Goal: Transaction & Acquisition: Purchase product/service

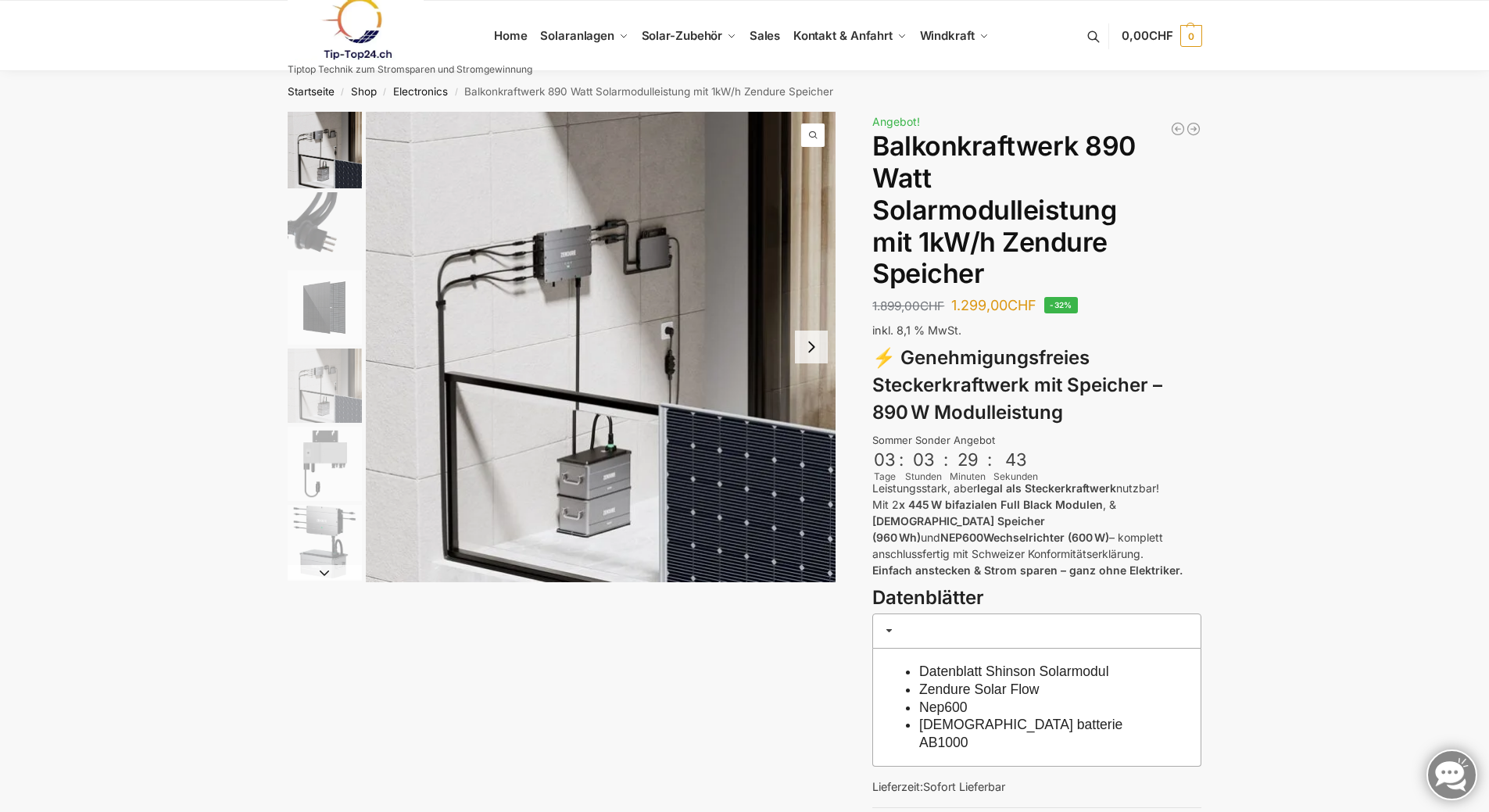
click at [816, 344] on button "Next slide" at bounding box center [812, 347] width 33 height 33
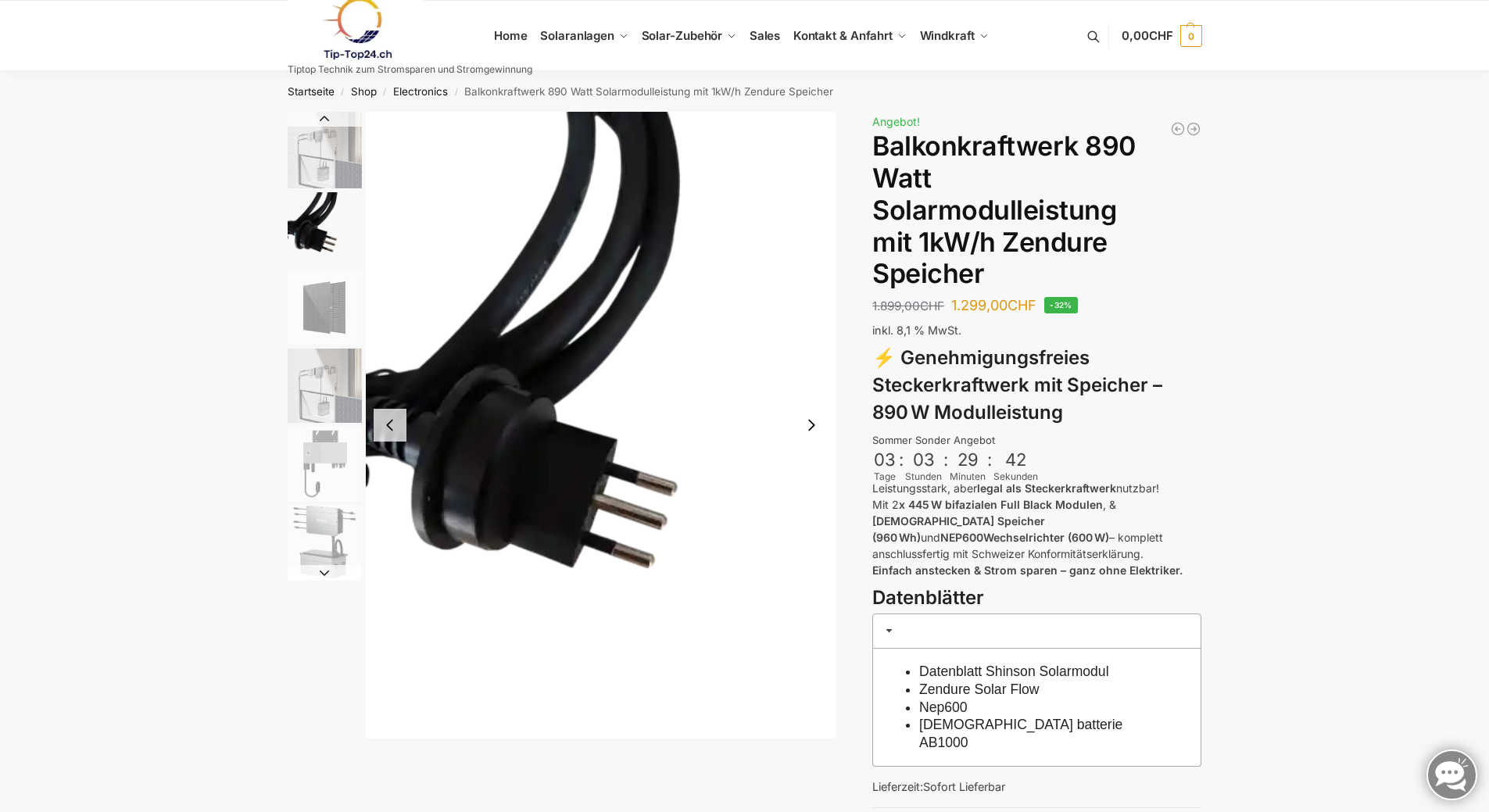
click at [806, 420] on button "Next slide" at bounding box center [812, 425] width 33 height 33
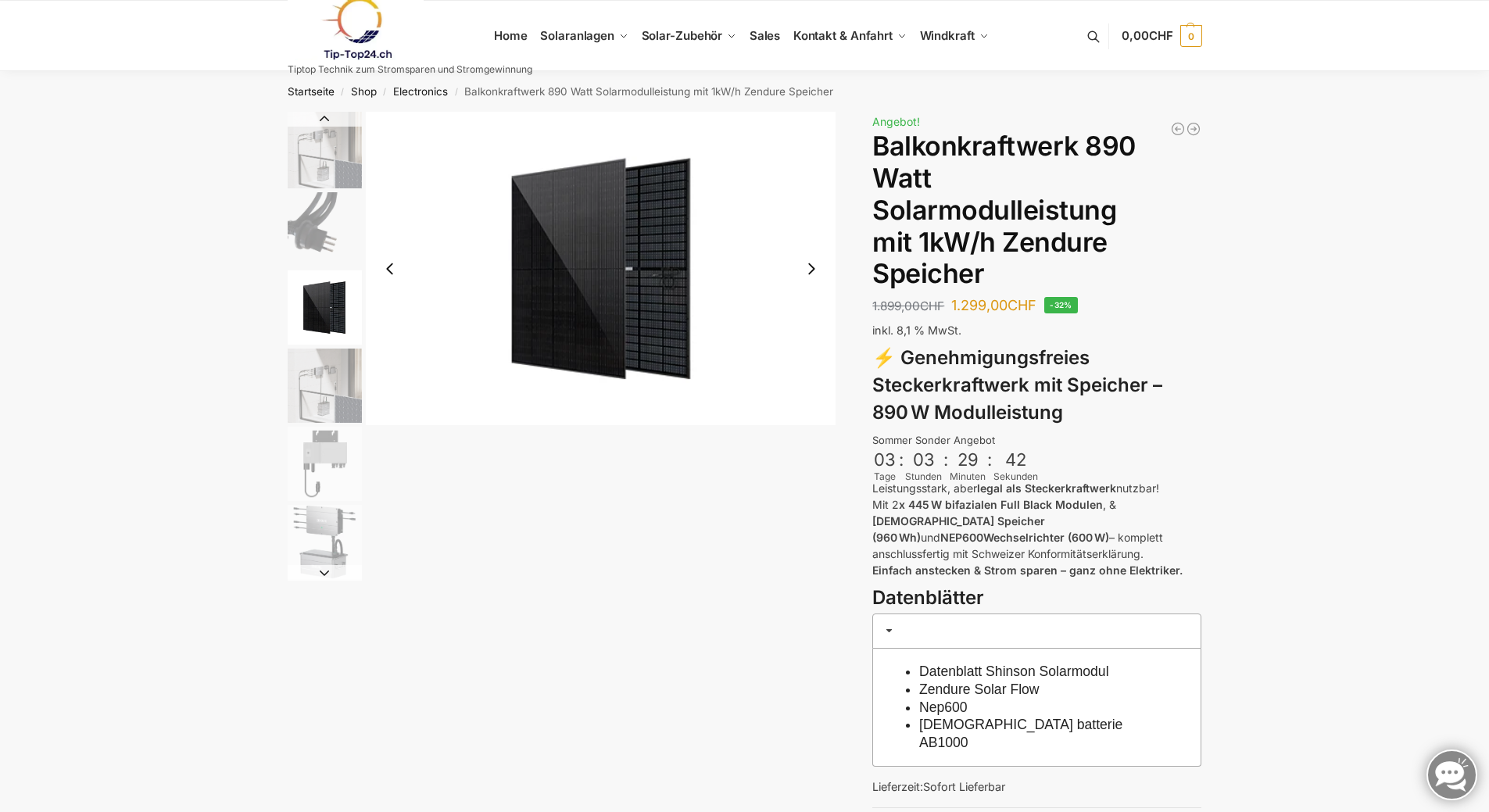
click at [808, 423] on img "3 / 6" at bounding box center [601, 268] width 470 height 313
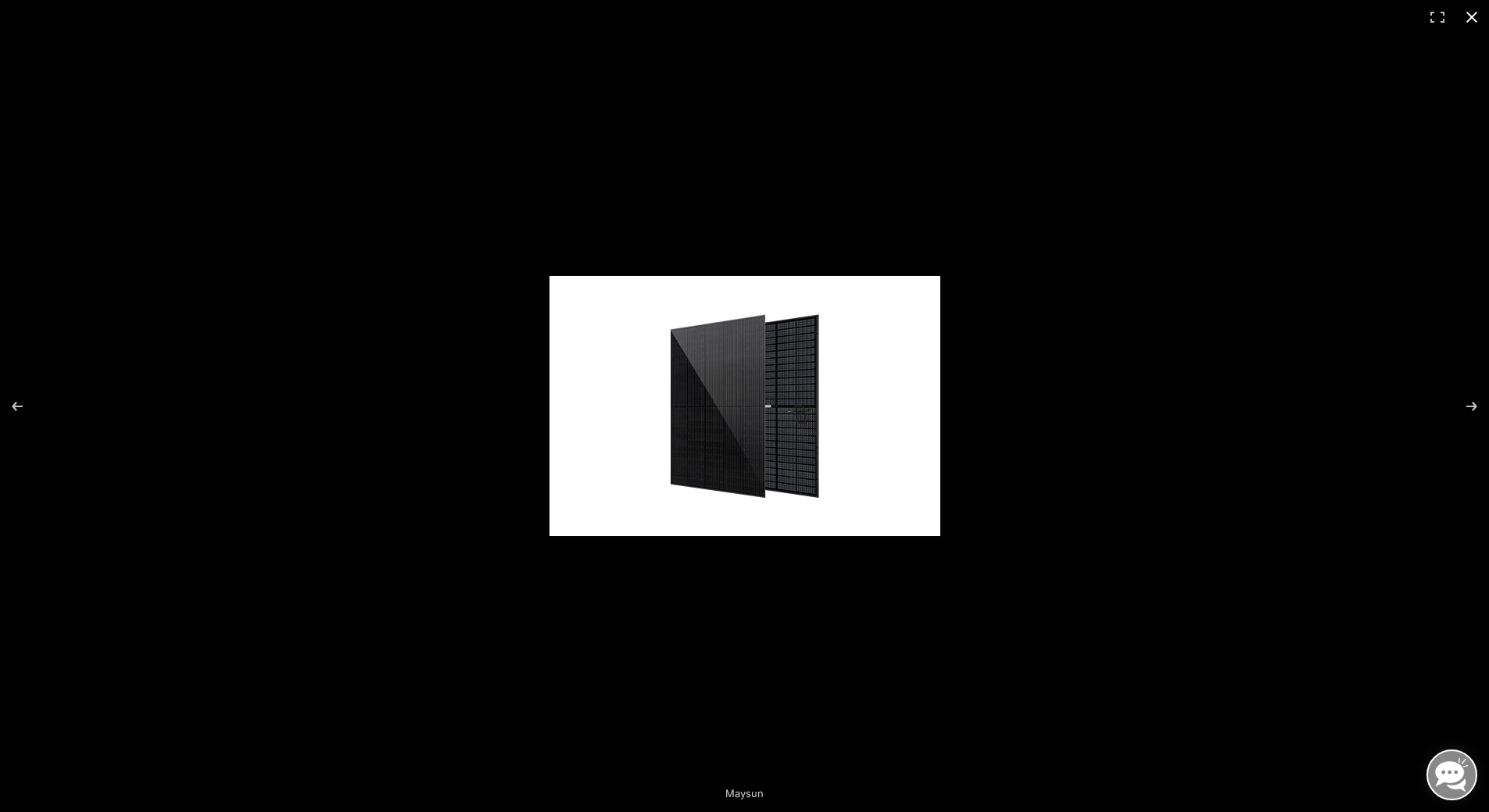
click at [1473, 18] on button "Close (Esc)" at bounding box center [1472, 17] width 35 height 35
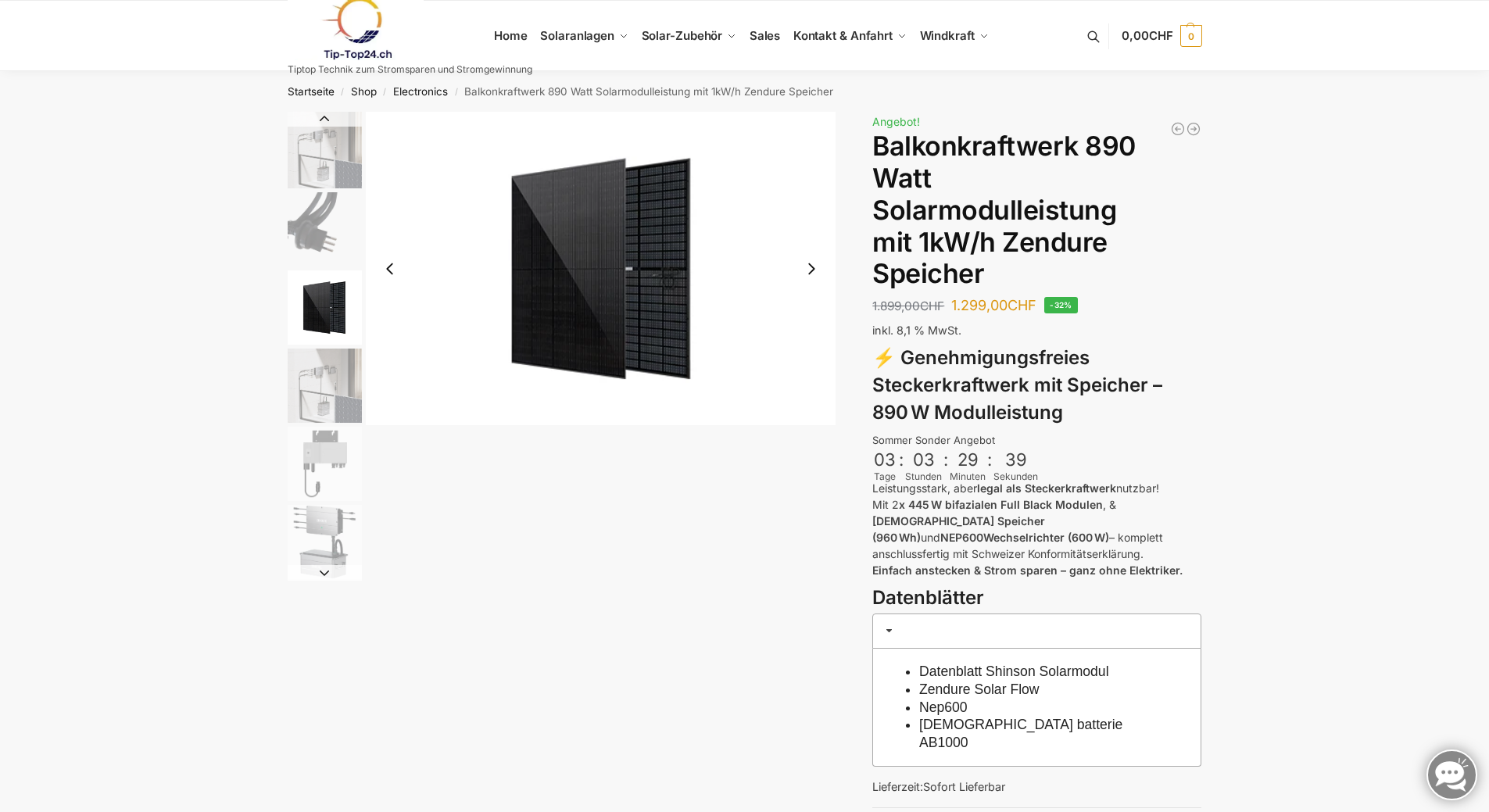
click at [817, 263] on button "Next slide" at bounding box center [812, 269] width 33 height 33
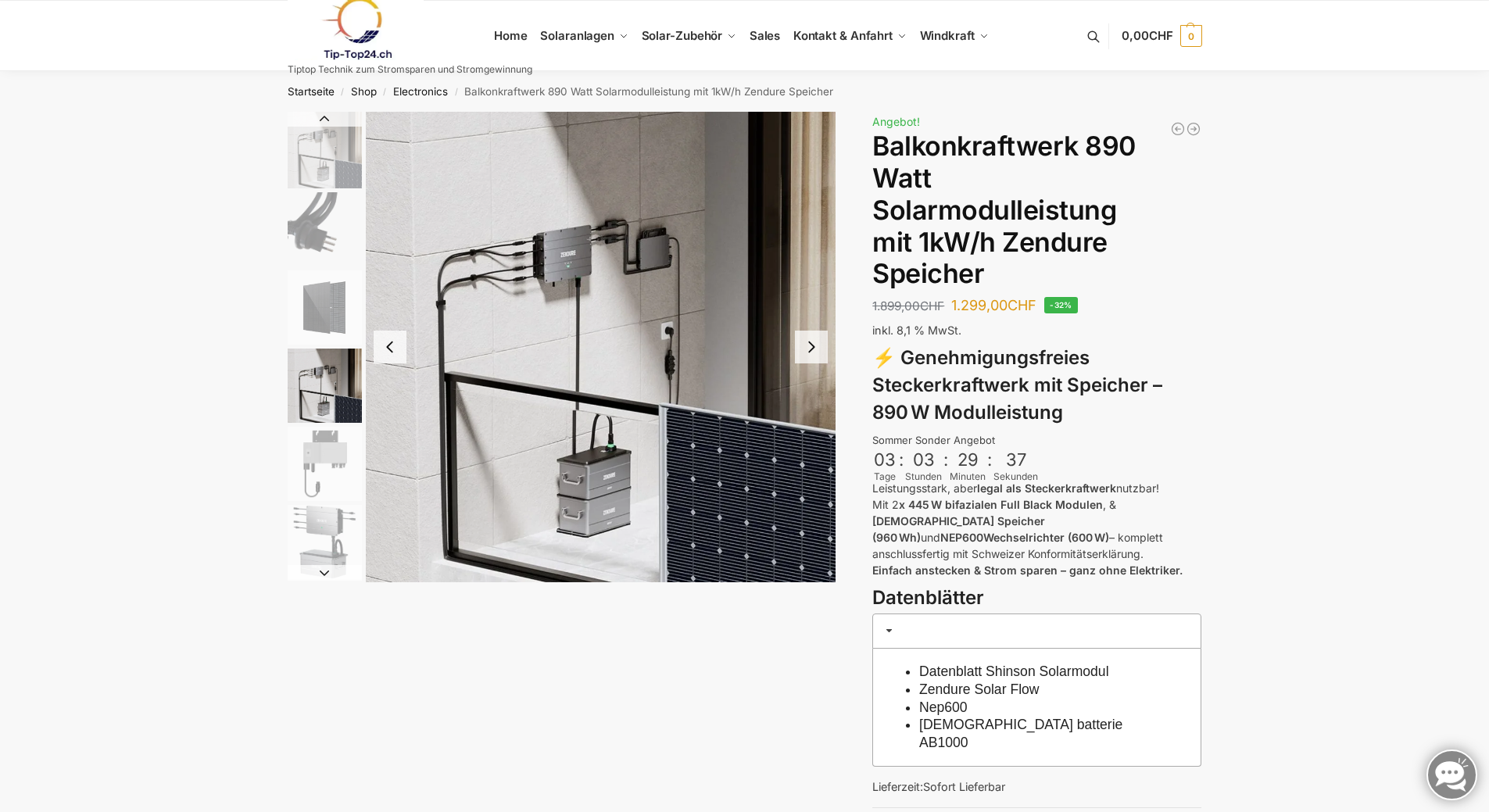
click at [814, 353] on button "Next slide" at bounding box center [812, 347] width 33 height 33
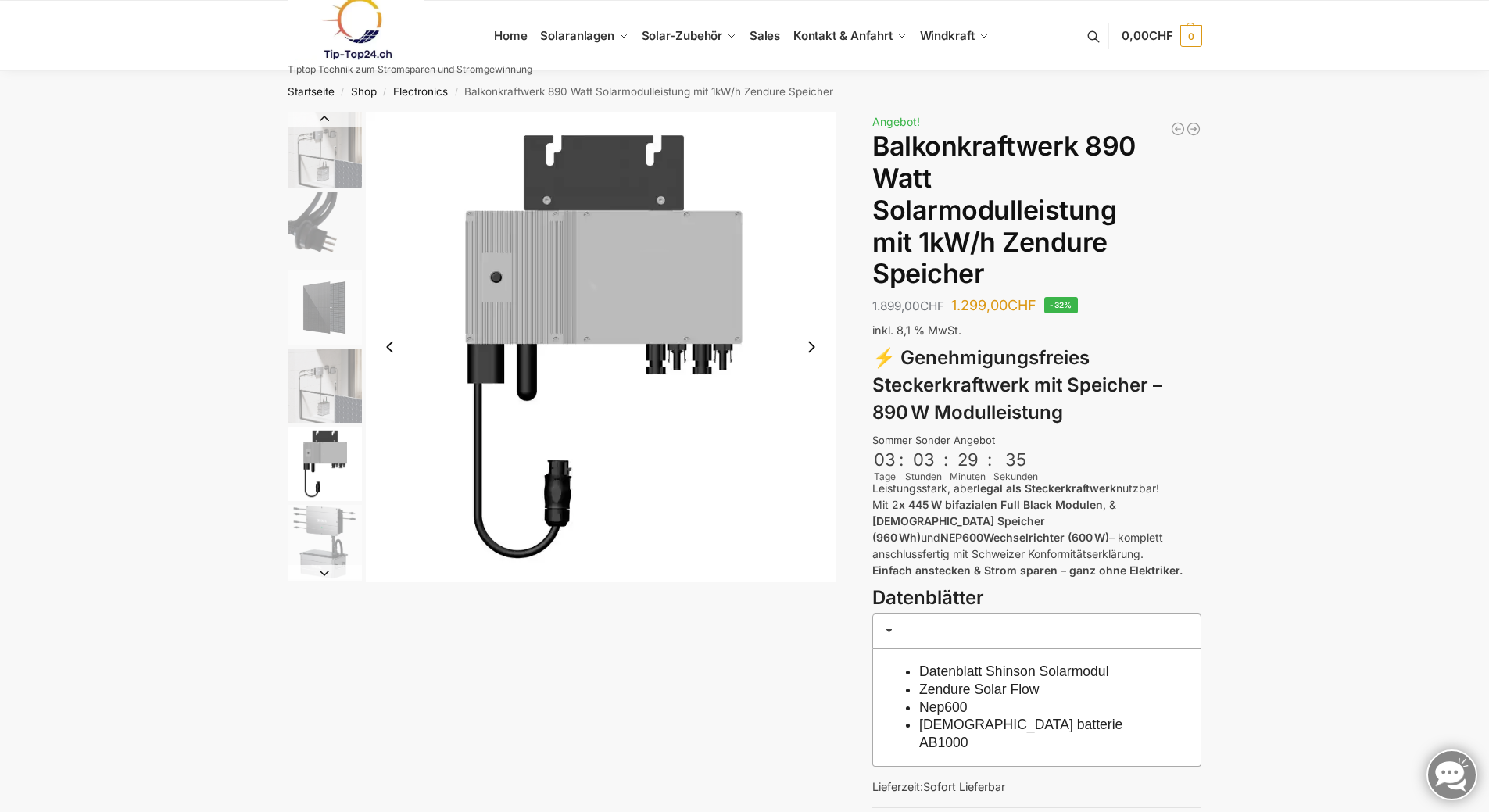
click at [814, 350] on button "Next slide" at bounding box center [812, 347] width 33 height 33
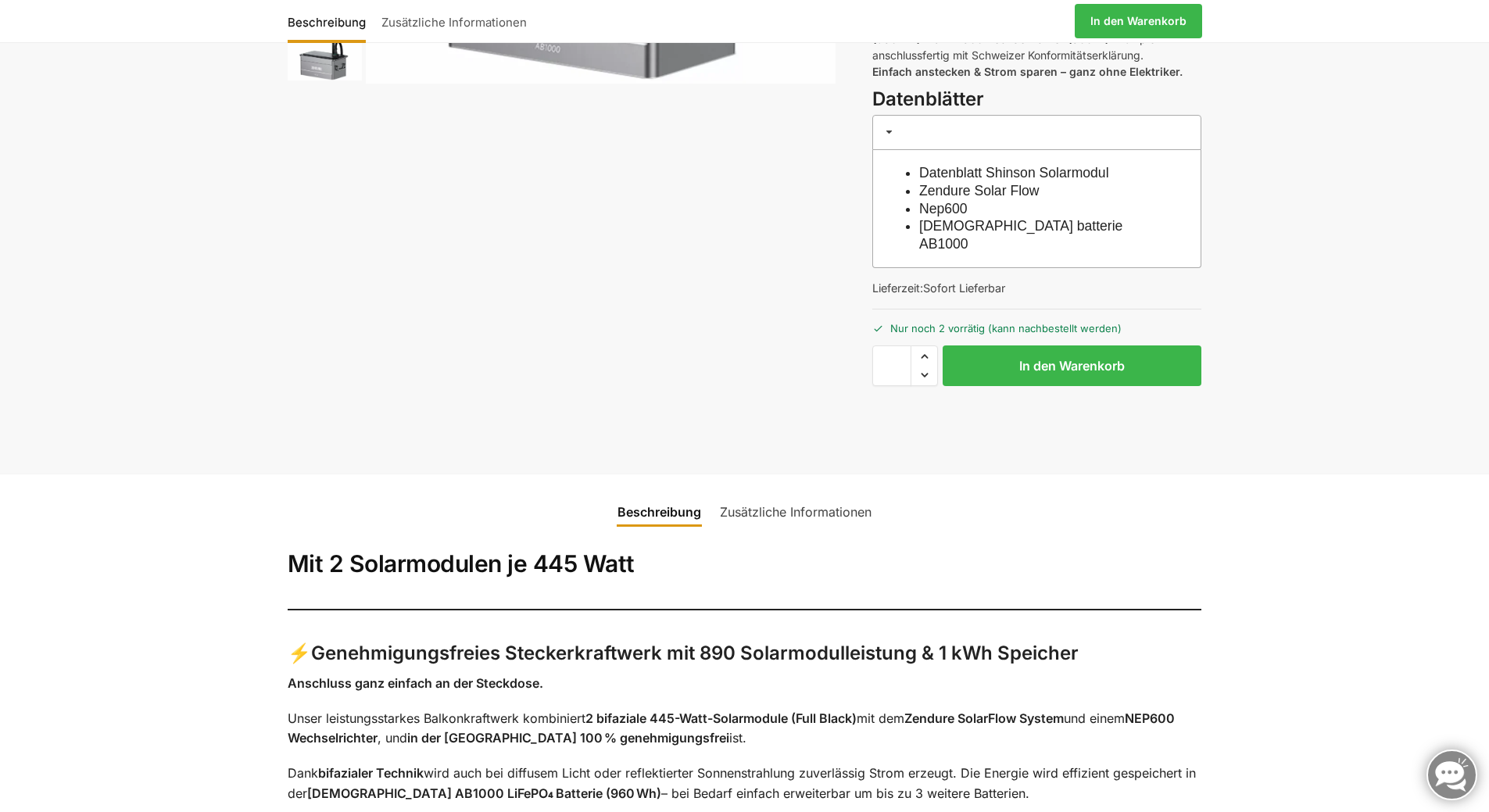
scroll to position [313, 0]
